Goal: Transaction & Acquisition: Purchase product/service

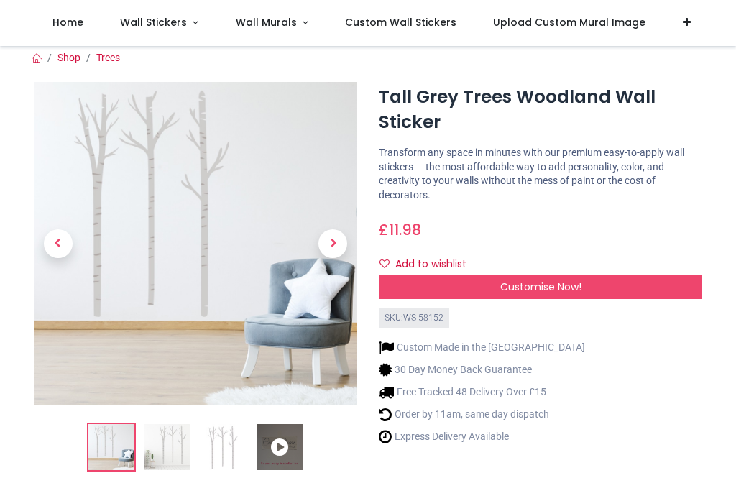
scroll to position [7, 0]
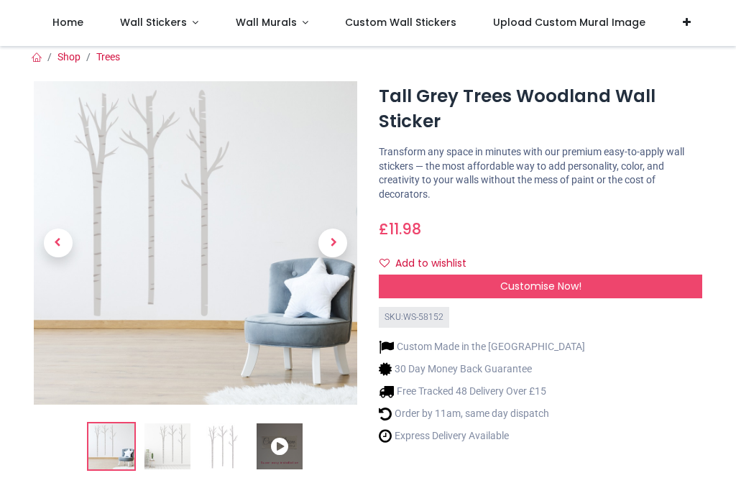
click at [180, 441] on img at bounding box center [168, 446] width 46 height 46
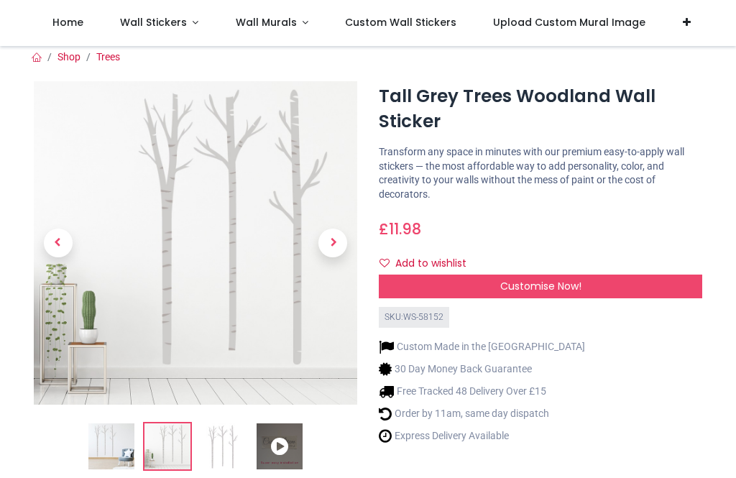
click at [344, 252] on span "Next" at bounding box center [332, 243] width 29 height 29
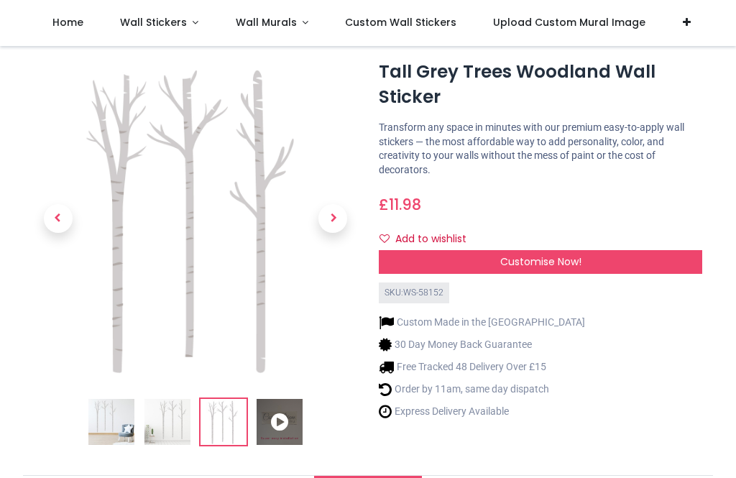
scroll to position [14, 0]
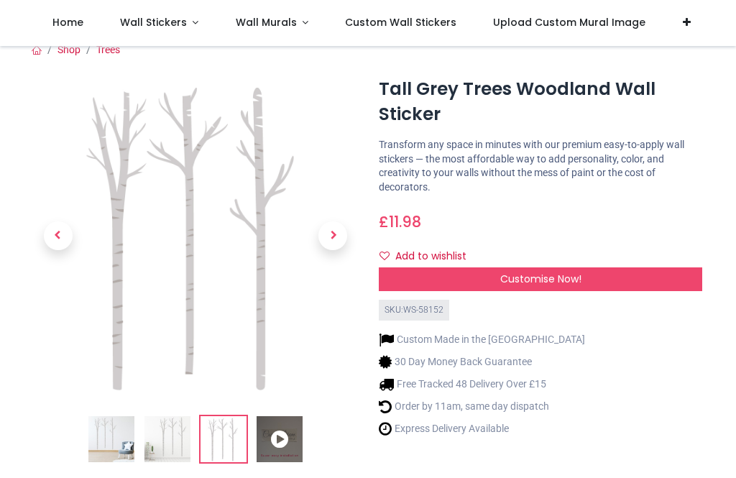
click at [558, 285] on div "Customise Now!" at bounding box center [541, 279] width 324 height 24
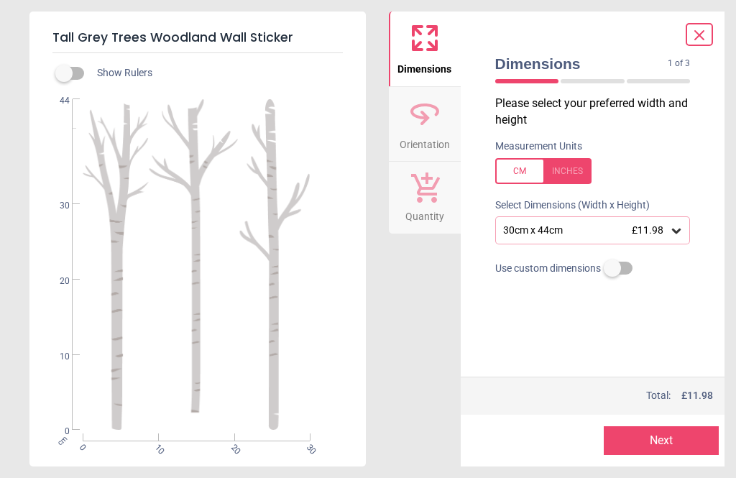
click at [577, 181] on div at bounding box center [543, 171] width 96 height 26
click at [518, 181] on div at bounding box center [543, 171] width 96 height 26
click at [686, 238] on div "30cm x 44cm £11.98" at bounding box center [593, 229] width 196 height 27
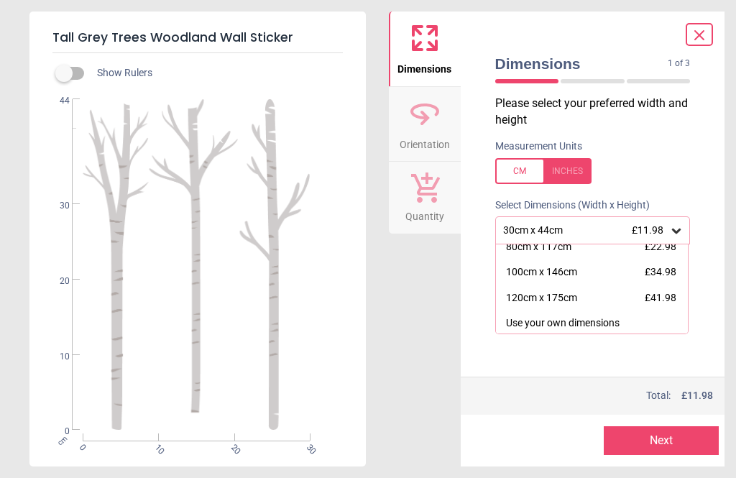
scroll to position [137, 0]
click at [445, 119] on button "Orientation" at bounding box center [425, 124] width 72 height 75
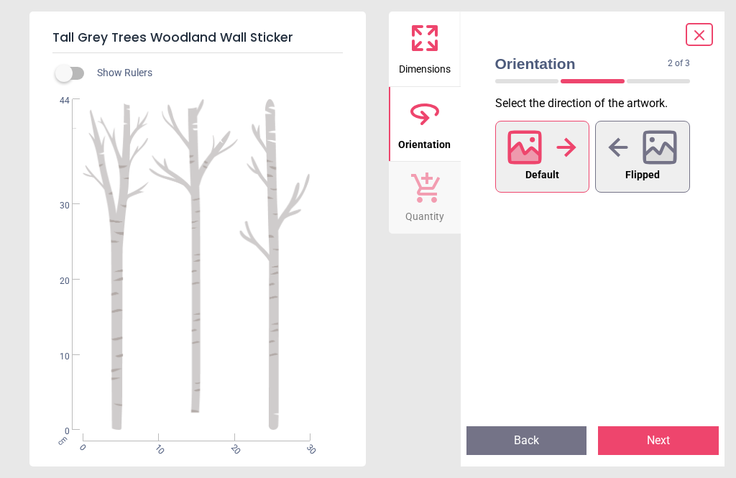
click at [431, 117] on icon at bounding box center [425, 113] width 35 height 35
click at [645, 166] on span "Flipped" at bounding box center [642, 175] width 35 height 19
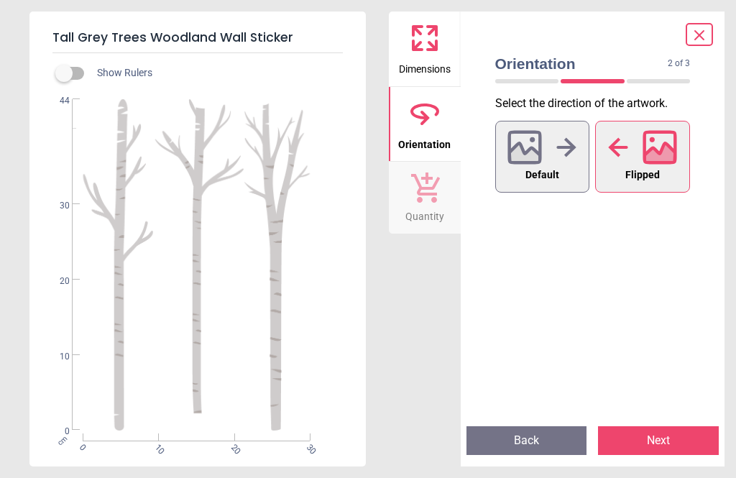
click at [661, 442] on button "Next" at bounding box center [658, 440] width 121 height 29
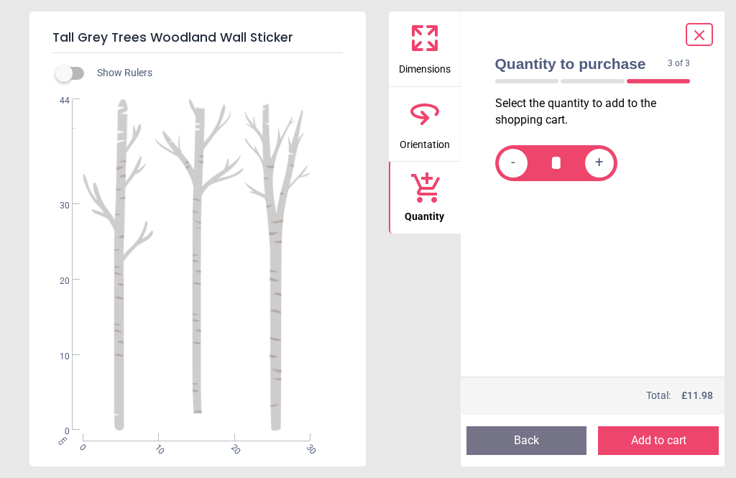
click at [436, 45] on icon at bounding box center [432, 45] width 9 height 9
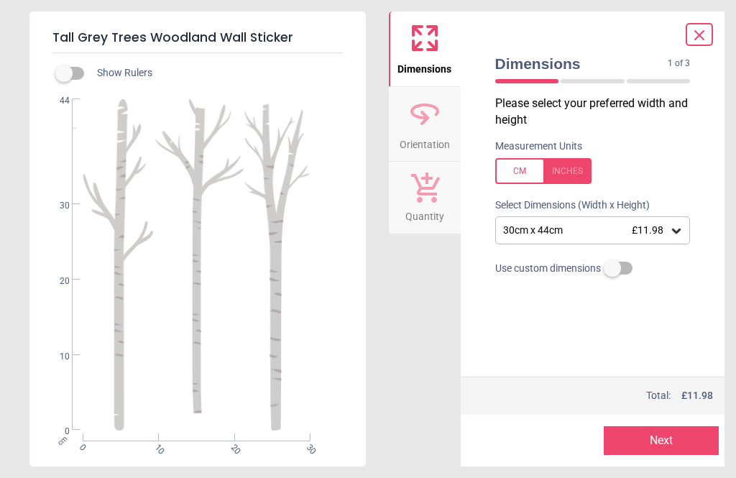
click at [683, 239] on div "30cm x 44cm £11.98" at bounding box center [593, 229] width 196 height 27
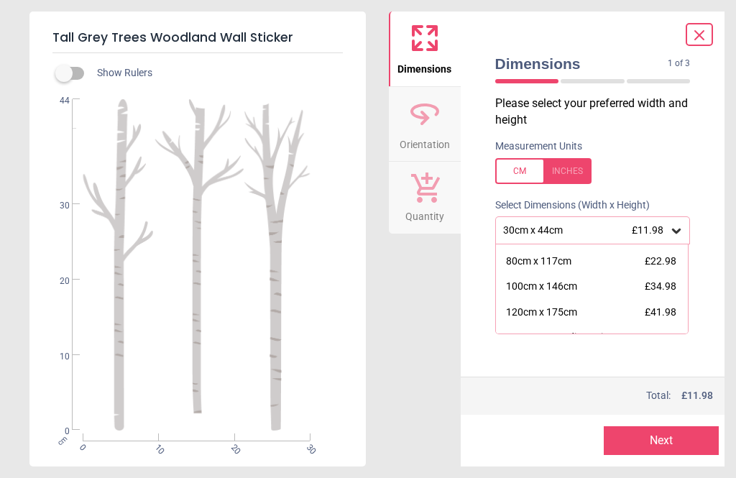
scroll to position [136, 0]
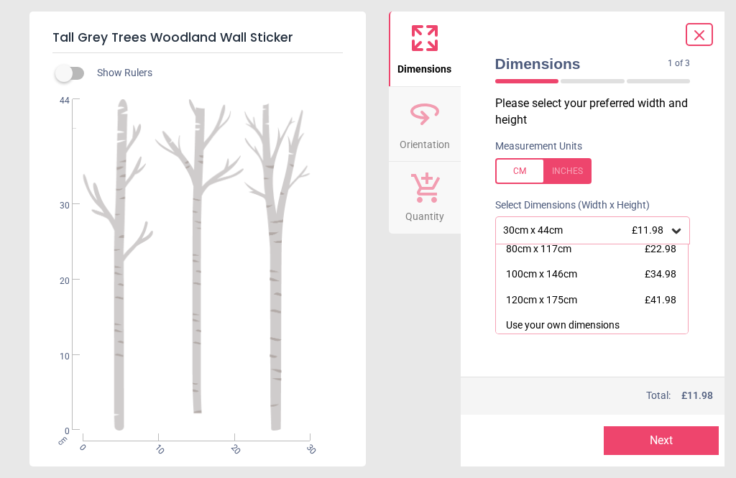
click at [674, 306] on div "120cm x 175cm £41.98" at bounding box center [592, 301] width 193 height 26
